Goal: Transaction & Acquisition: Obtain resource

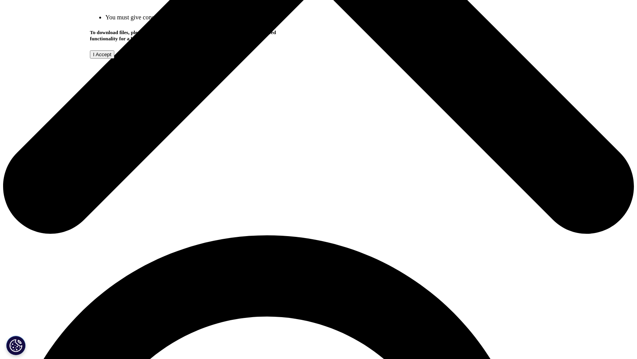
scroll to position [192, 457]
click at [114, 58] on input "I Accept" at bounding box center [102, 54] width 24 height 8
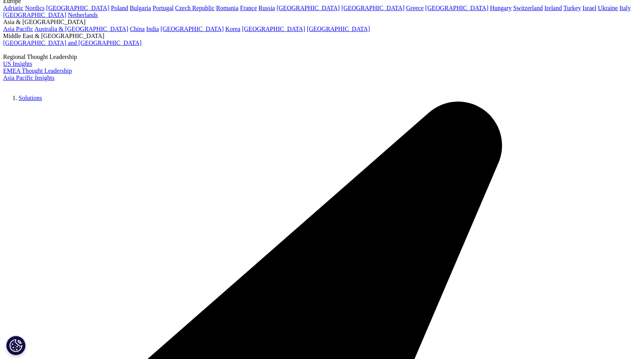
scroll to position [1958, 0]
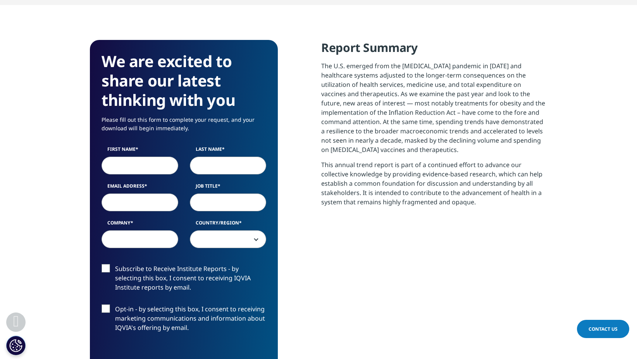
scroll to position [304, 0]
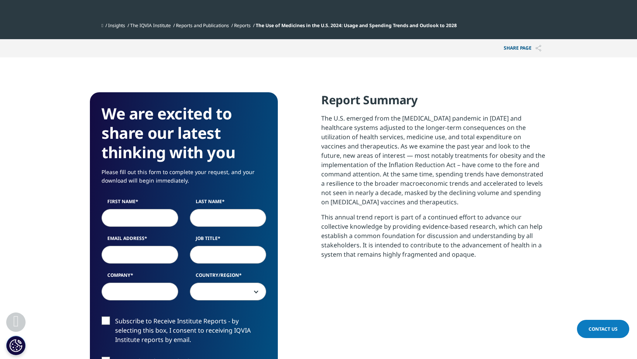
click at [124, 217] on input "First Name" at bounding box center [139, 218] width 77 height 18
type input "[PERSON_NAME]"
type input "[EMAIL_ADDRESS][DOMAIN_NAME]"
type input "VP"
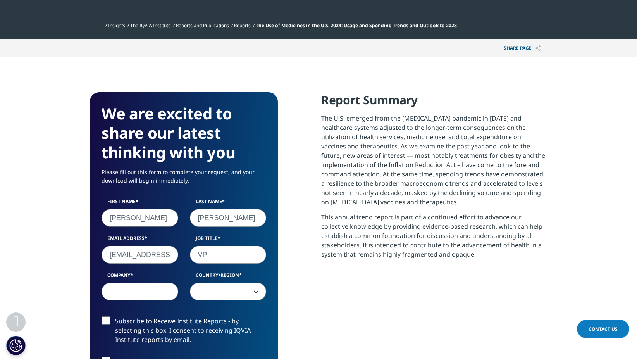
type input "Xeris Pharma"
select select "[GEOGRAPHIC_DATA]"
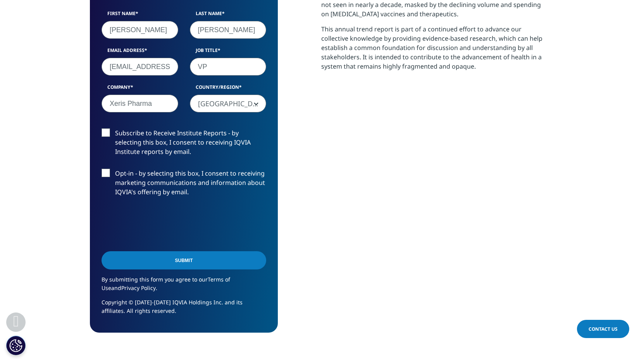
scroll to position [498, 0]
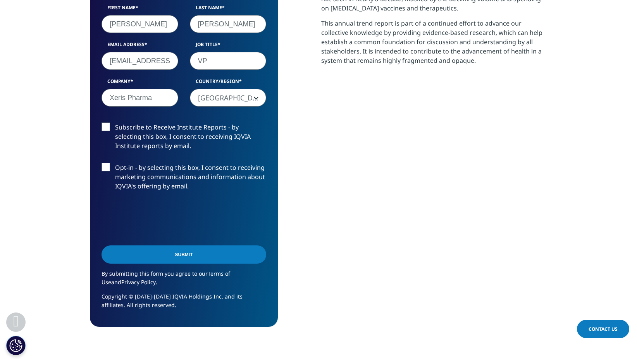
click at [203, 263] on input "Submit" at bounding box center [183, 254] width 165 height 18
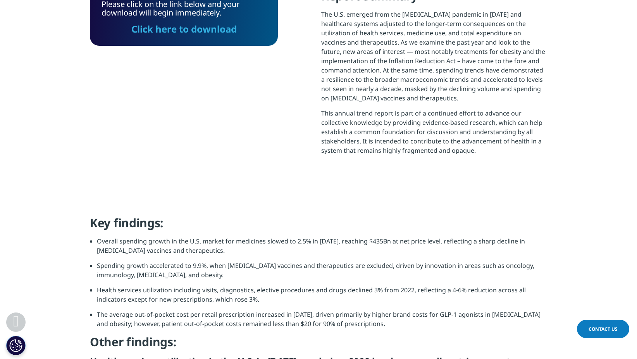
scroll to position [192, 457]
click at [188, 29] on link "Click here to download" at bounding box center [183, 28] width 105 height 13
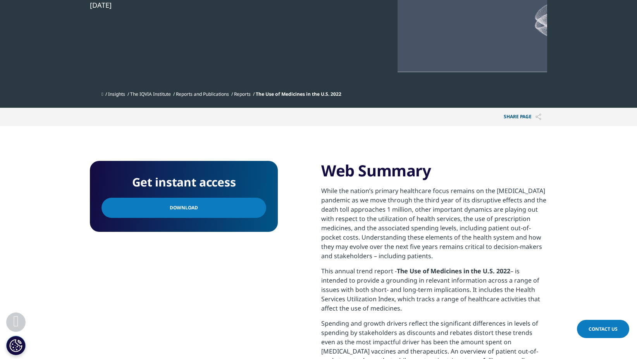
scroll to position [232, 0]
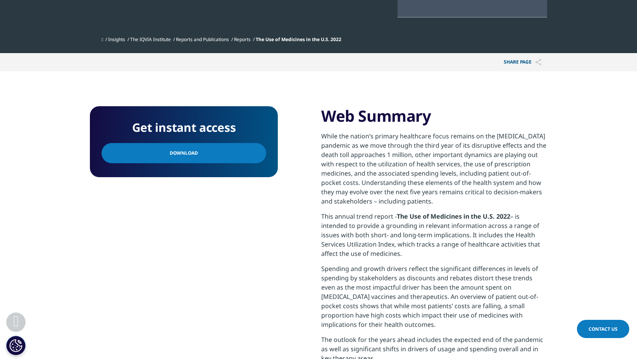
click at [189, 149] on span "Download" at bounding box center [184, 153] width 28 height 9
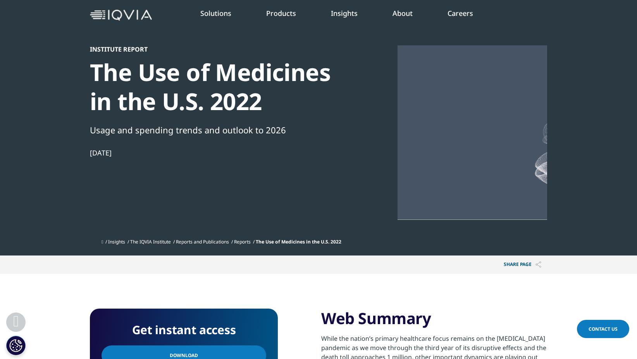
scroll to position [0, 0]
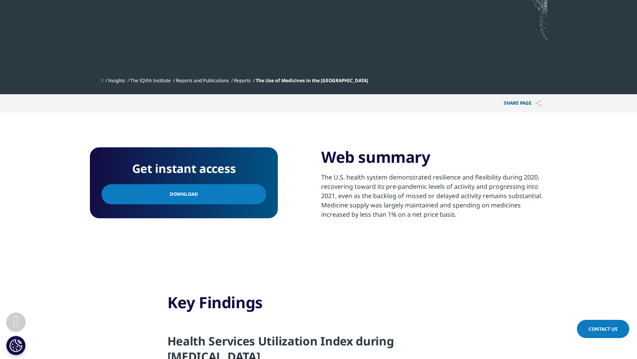
scroll to position [194, 0]
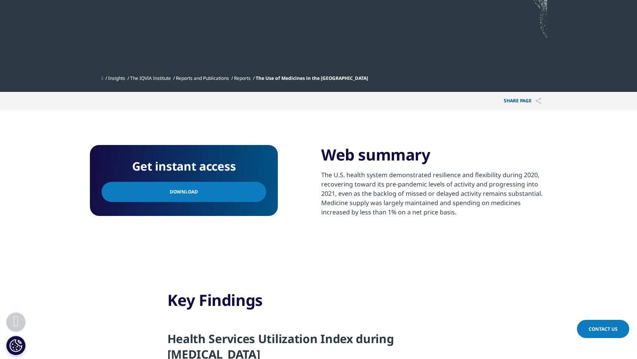
click at [170, 195] on span "Download" at bounding box center [184, 192] width 28 height 9
